Goal: Task Accomplishment & Management: Use online tool/utility

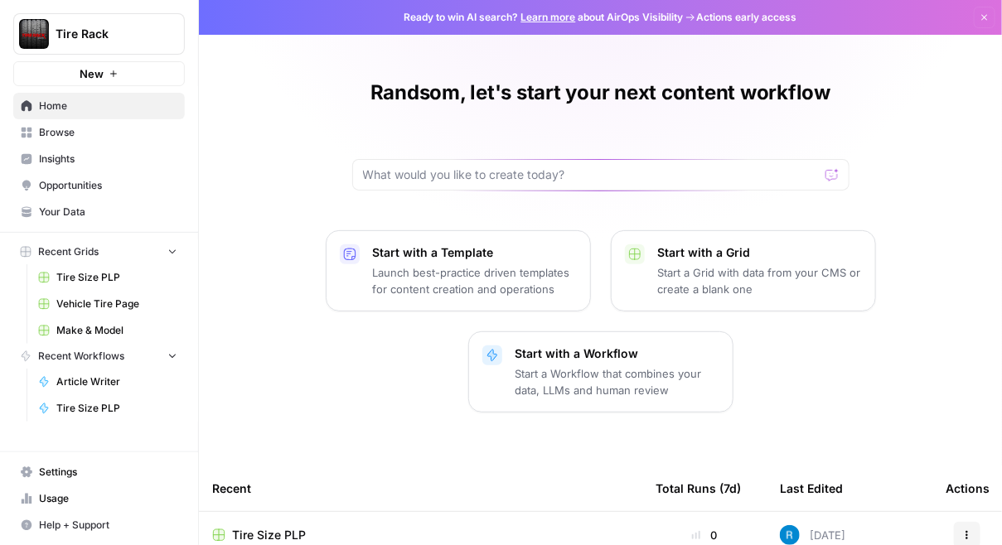
click at [104, 330] on span "Make & Model" at bounding box center [116, 330] width 121 height 15
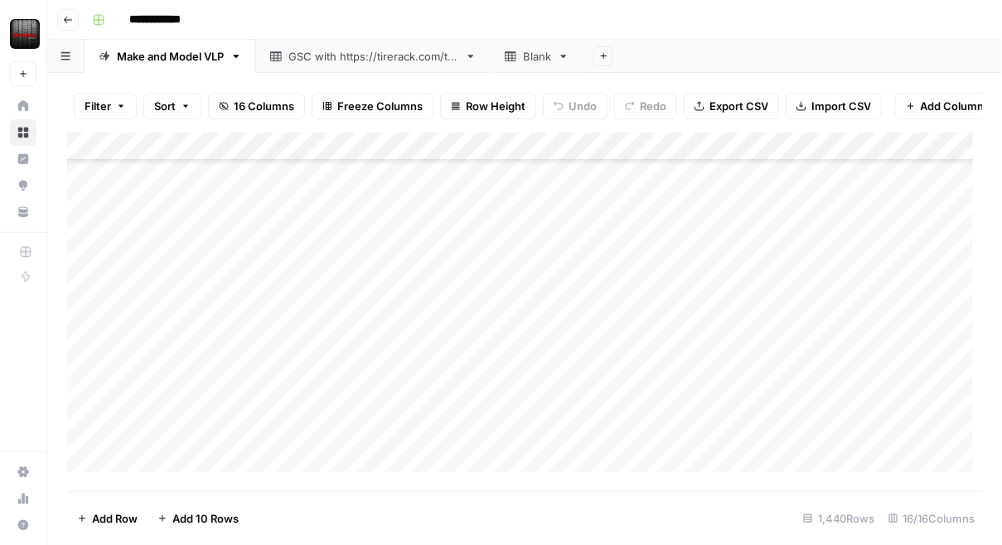
scroll to position [620, 0]
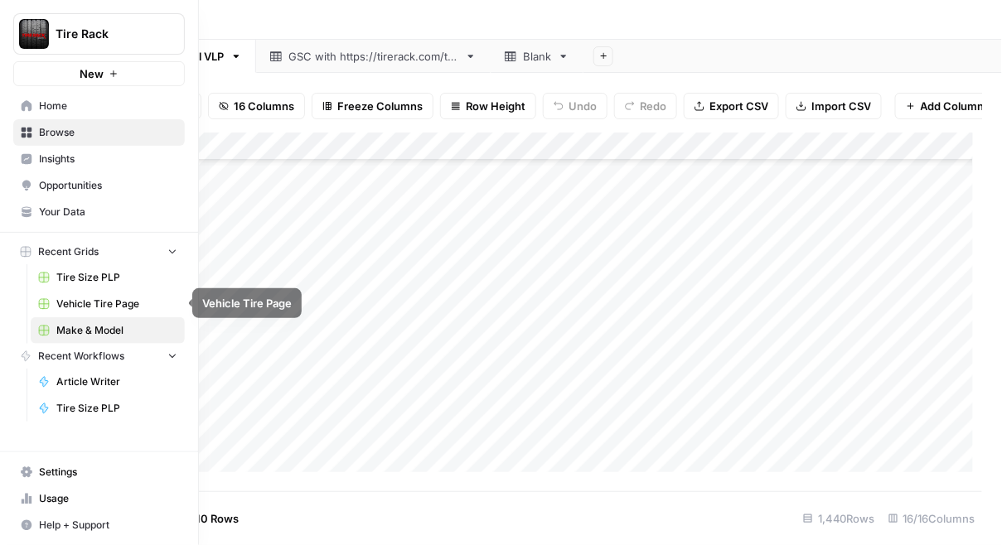
click at [116, 285] on link "Tire Size PLP" at bounding box center [108, 277] width 154 height 27
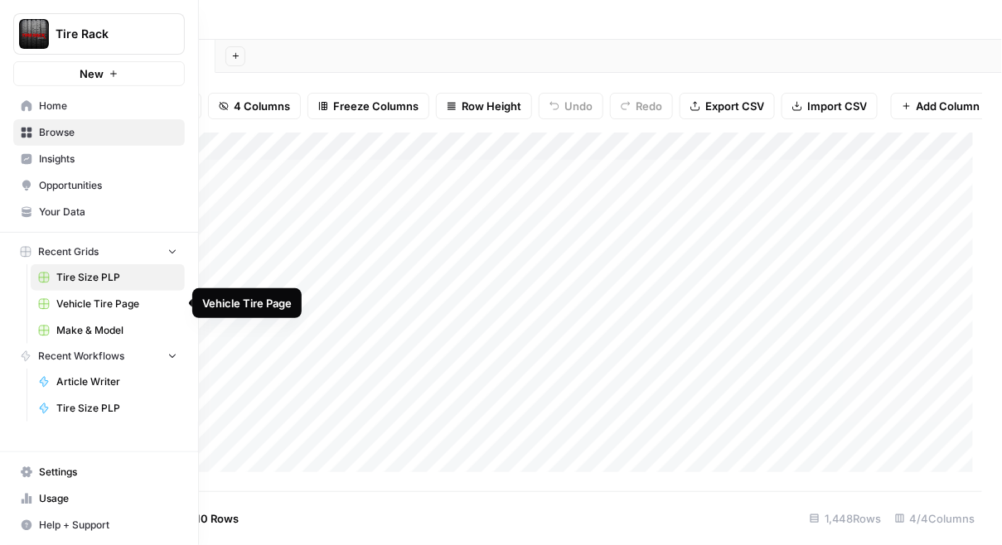
click at [97, 306] on span "Vehicle Tire Page" at bounding box center [116, 304] width 121 height 15
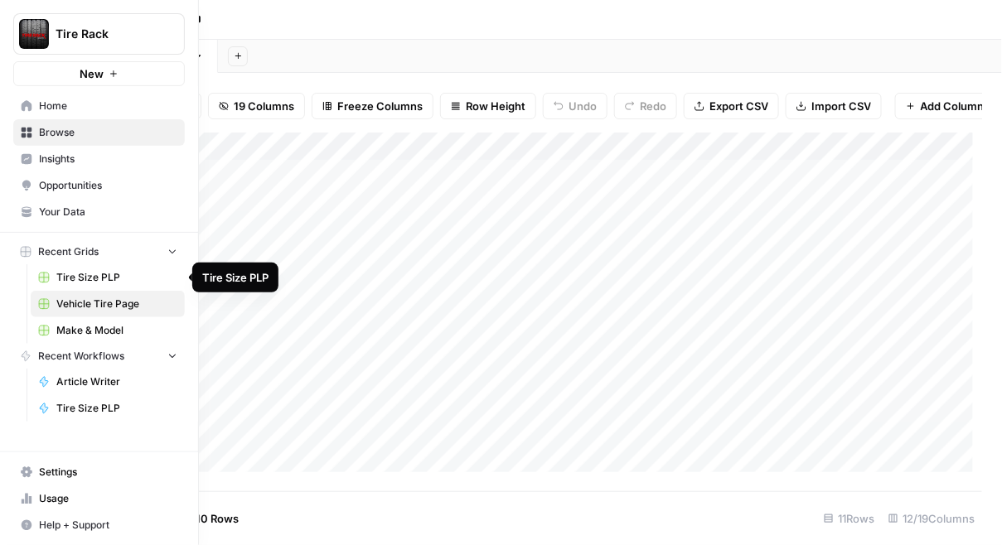
click at [115, 277] on span "Tire Size PLP" at bounding box center [116, 277] width 121 height 15
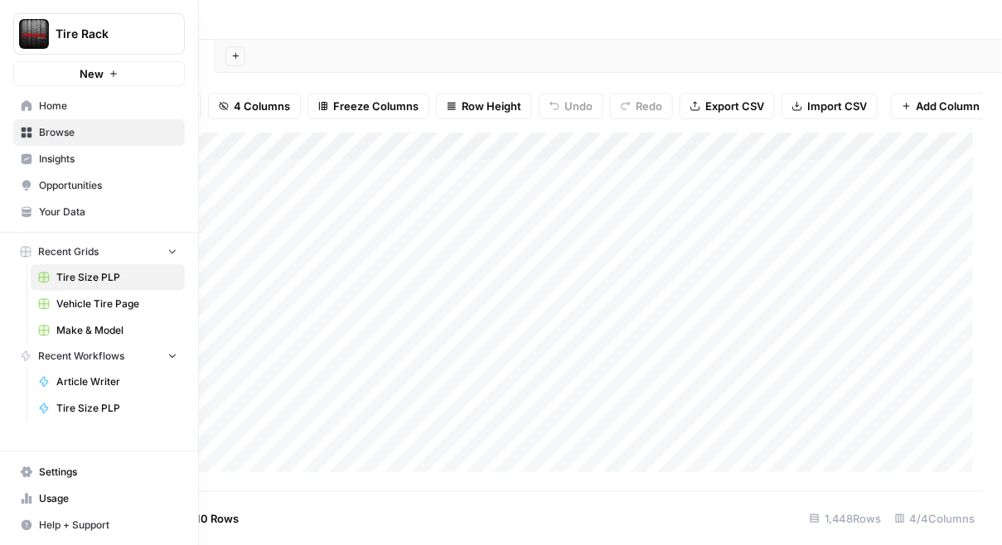
click at [60, 109] on span "Home" at bounding box center [108, 106] width 138 height 15
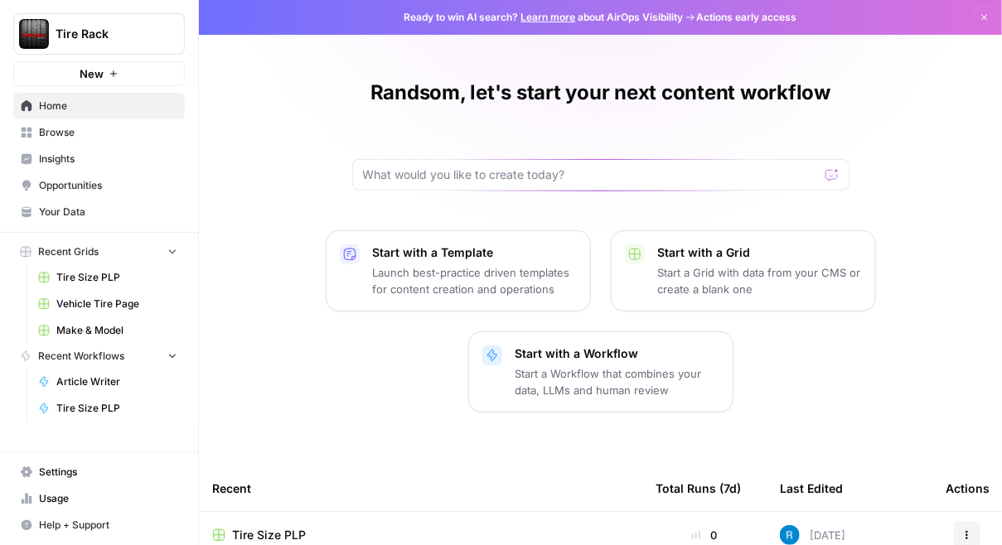
scroll to position [316, 0]
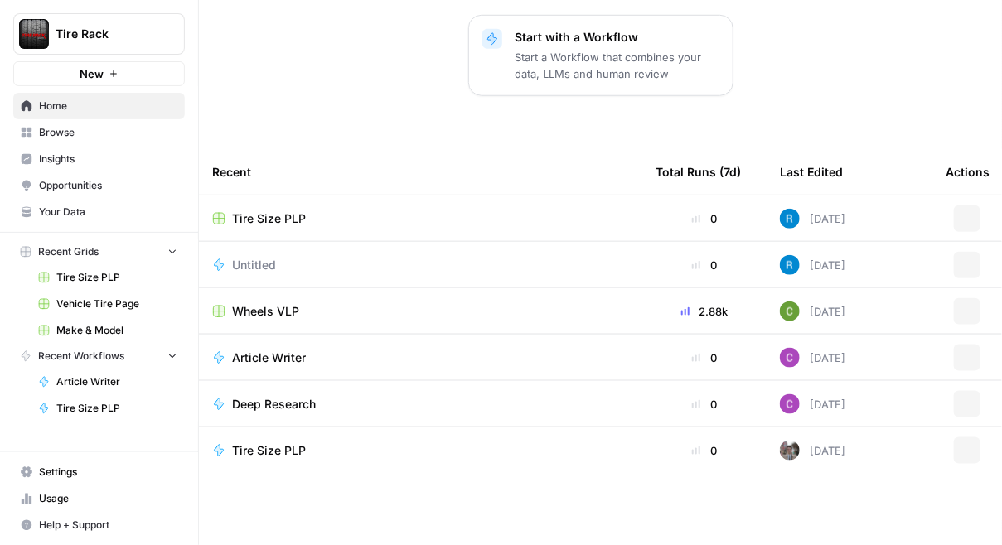
click at [261, 311] on span "Wheels VLP" at bounding box center [265, 311] width 67 height 17
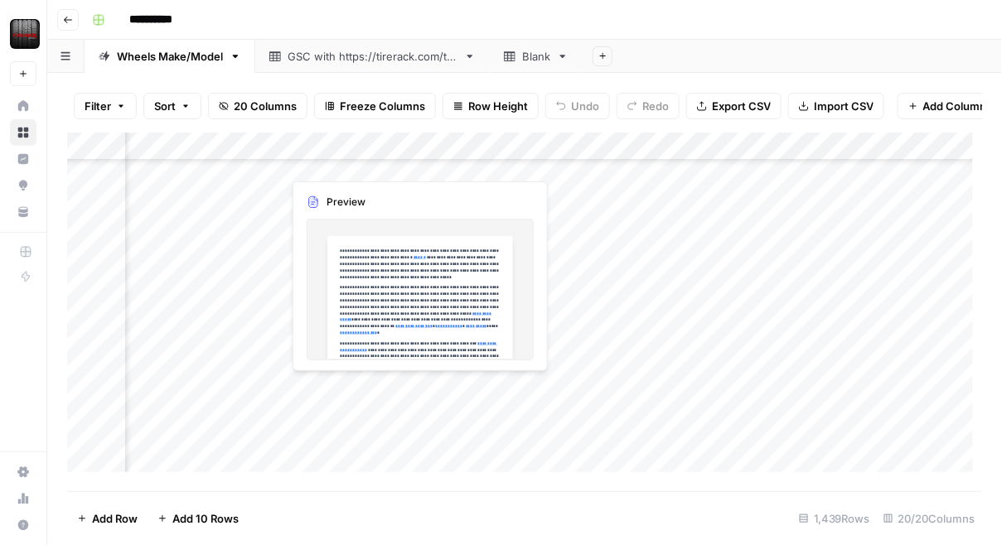
scroll to position [1461, 727]
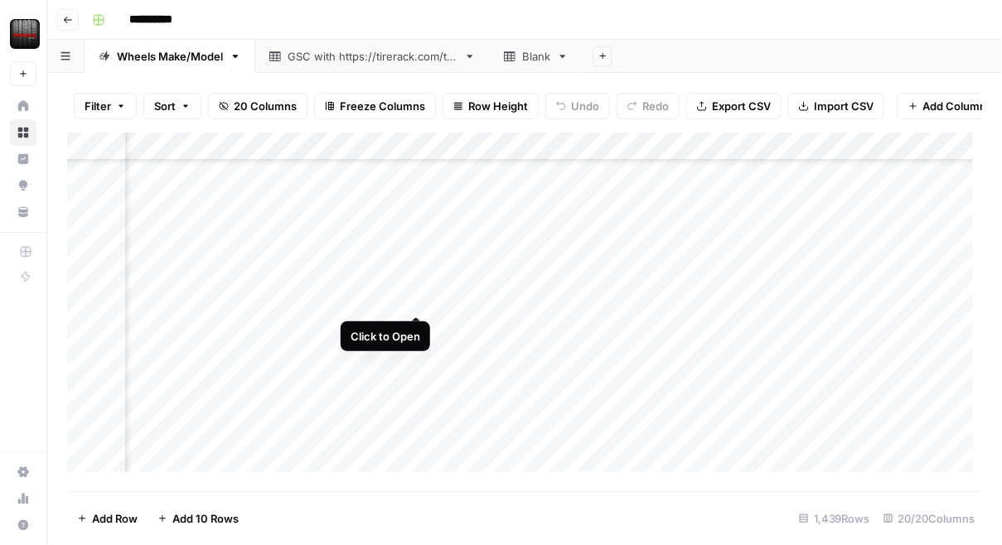
click at [422, 297] on div "Add Column" at bounding box center [525, 308] width 916 height 350
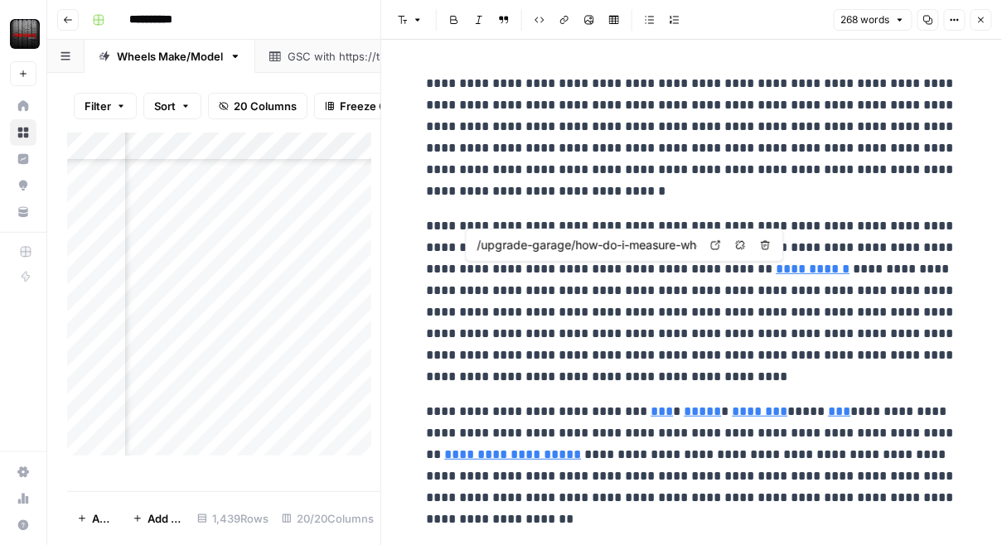
click at [776, 274] on link "**********" at bounding box center [813, 269] width 74 height 12
click at [721, 246] on link "Open in a new tab" at bounding box center [716, 245] width 22 height 22
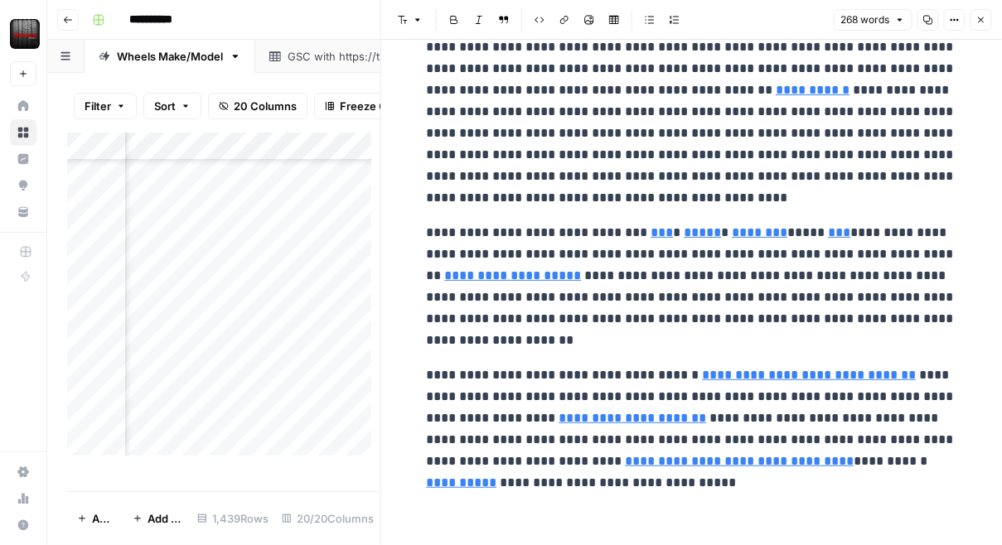
scroll to position [183, 0]
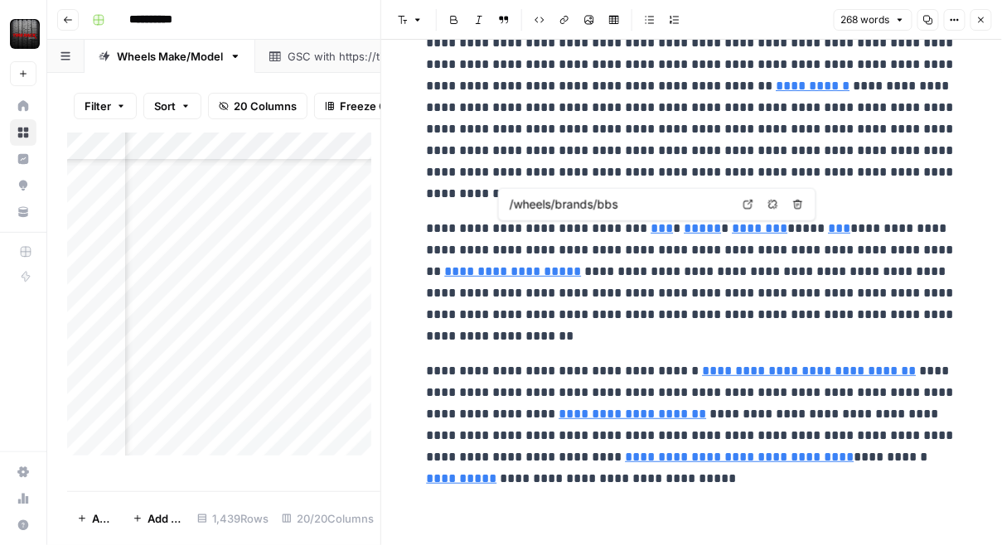
type input "/tires/packages/index"
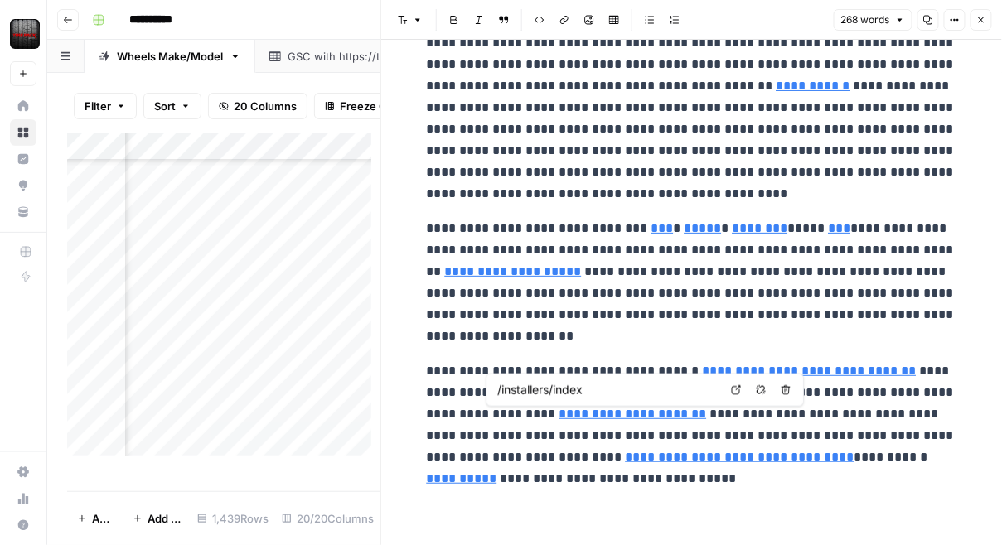
type input "/tires/additional-warranties-and-road-hazard-protection"
click at [974, 18] on button "Close" at bounding box center [981, 20] width 22 height 22
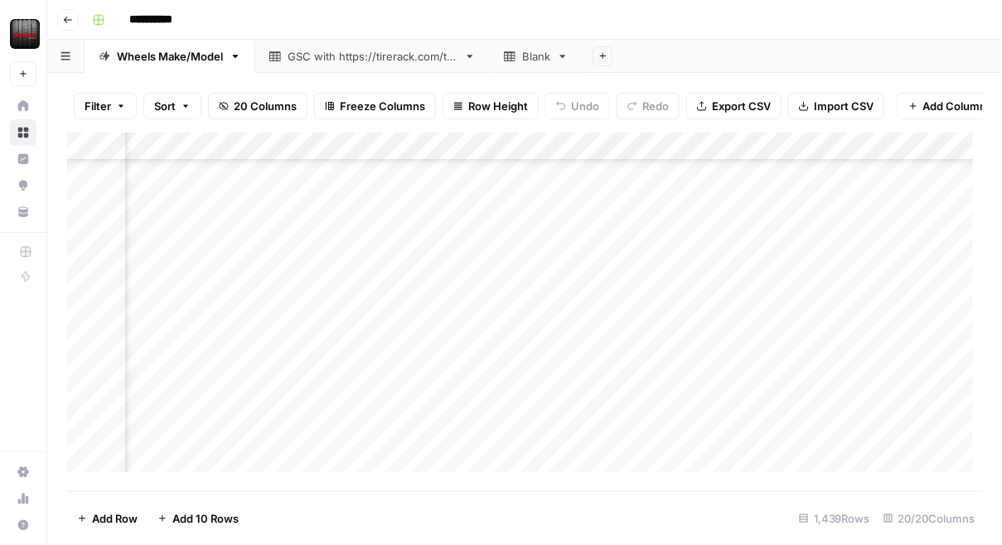
scroll to position [944, 727]
